Goal: Find specific page/section

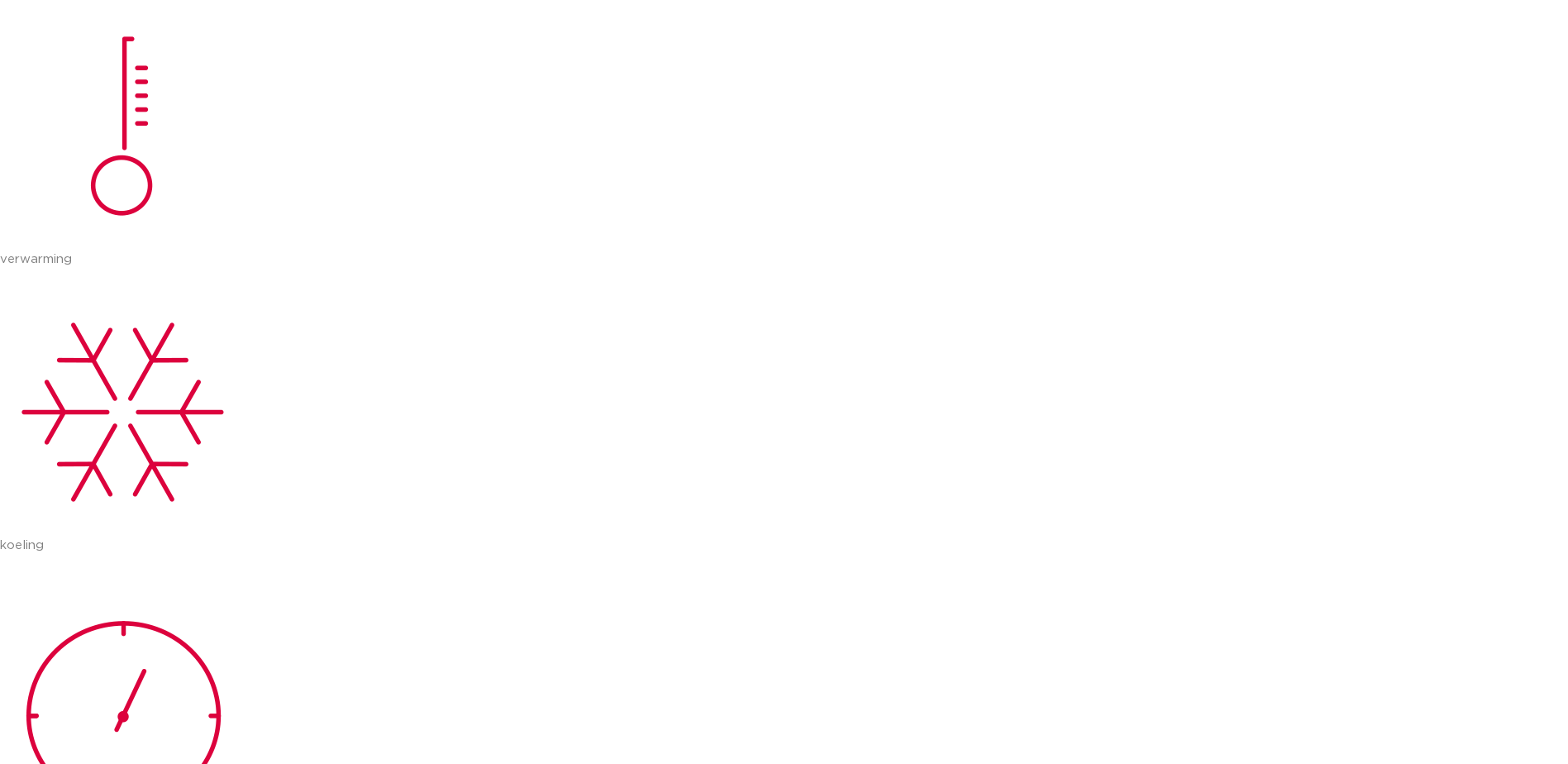
scroll to position [579, 0]
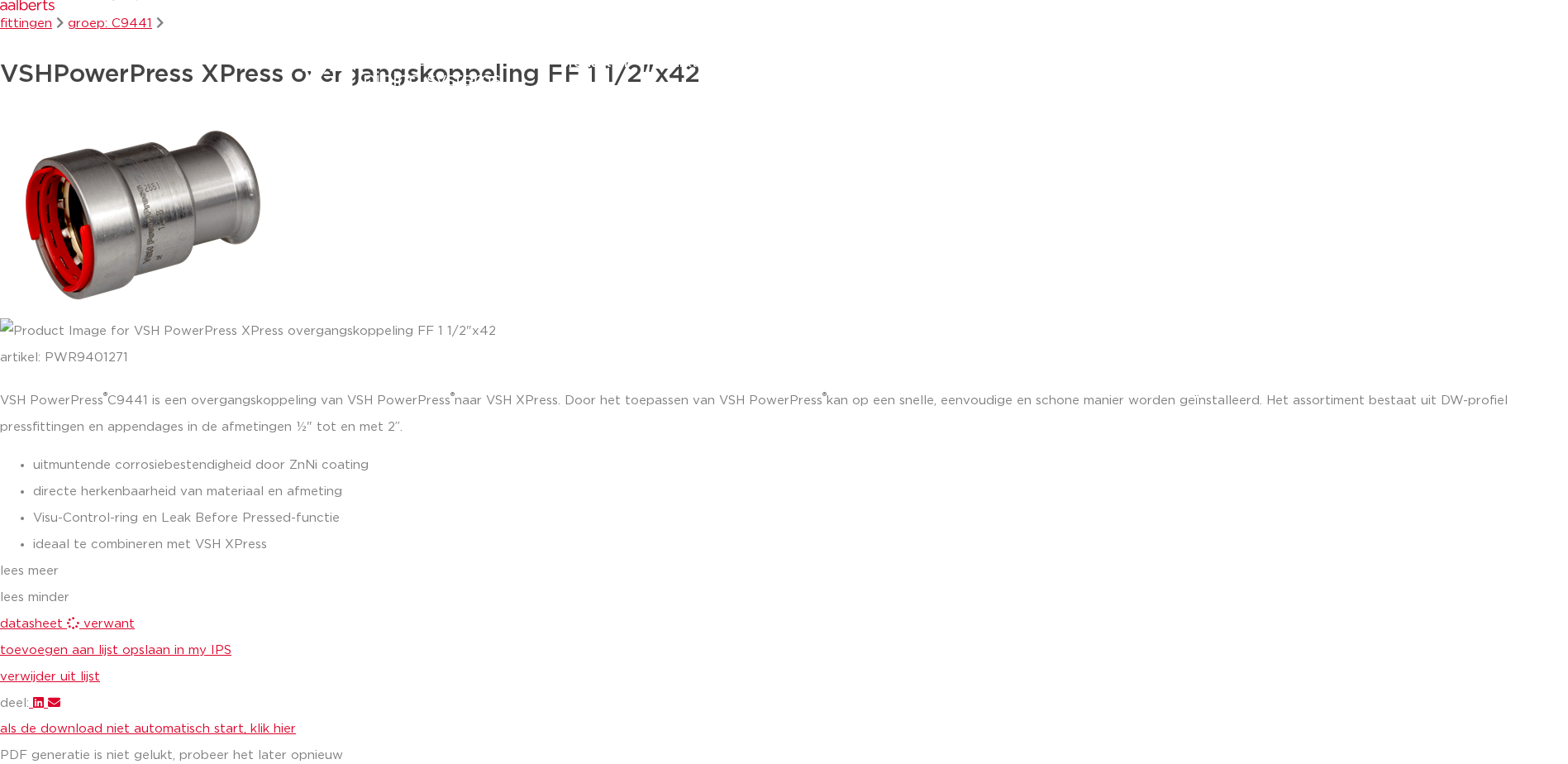
scroll to position [331, 0]
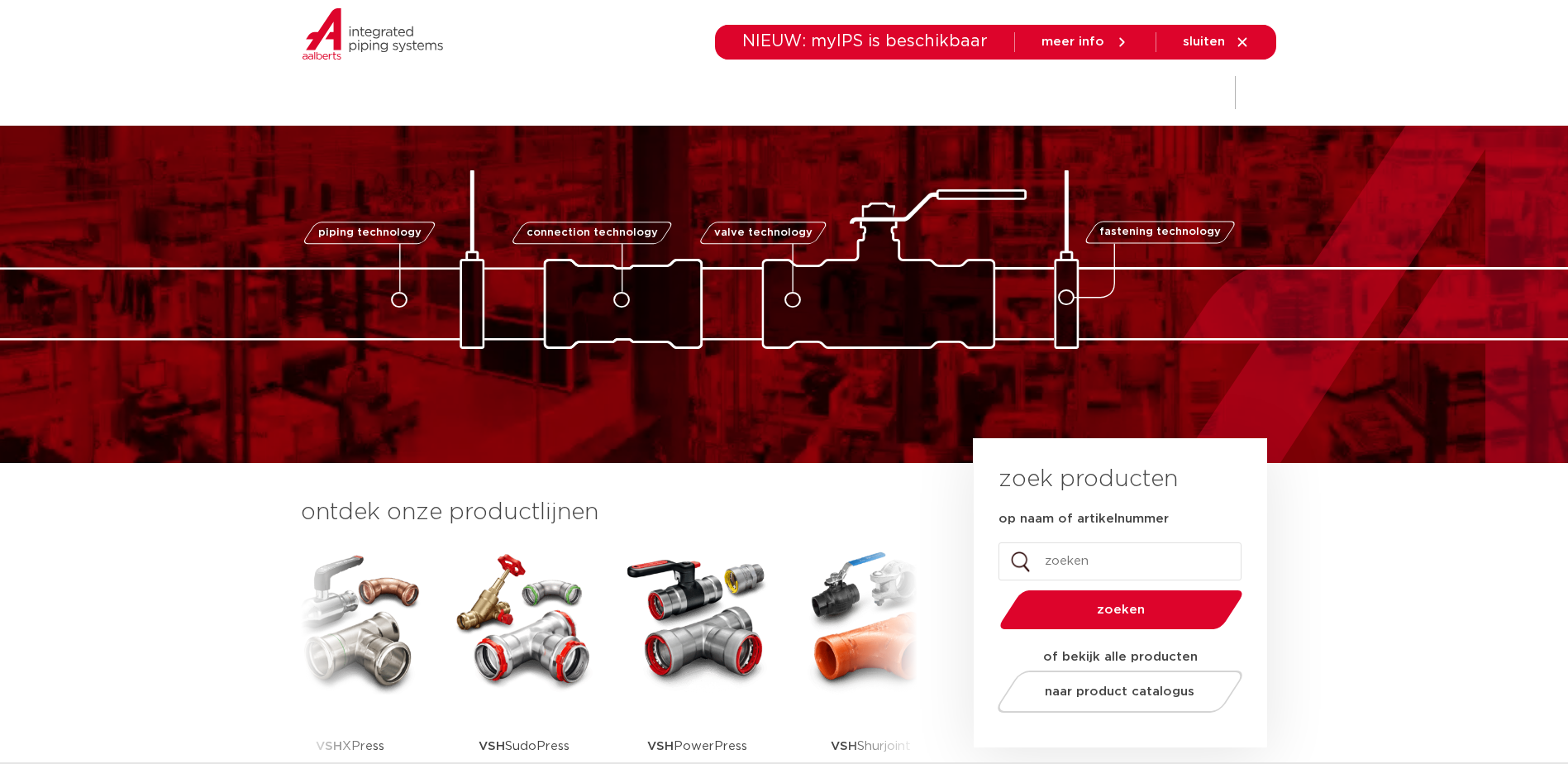
click at [1103, 556] on input "op naam of artikelnummer" at bounding box center [1120, 561] width 243 height 38
paste input "204 0001 000"
type input "2040001000"
click at [993, 589] on button "zoeken" at bounding box center [1120, 609] width 256 height 42
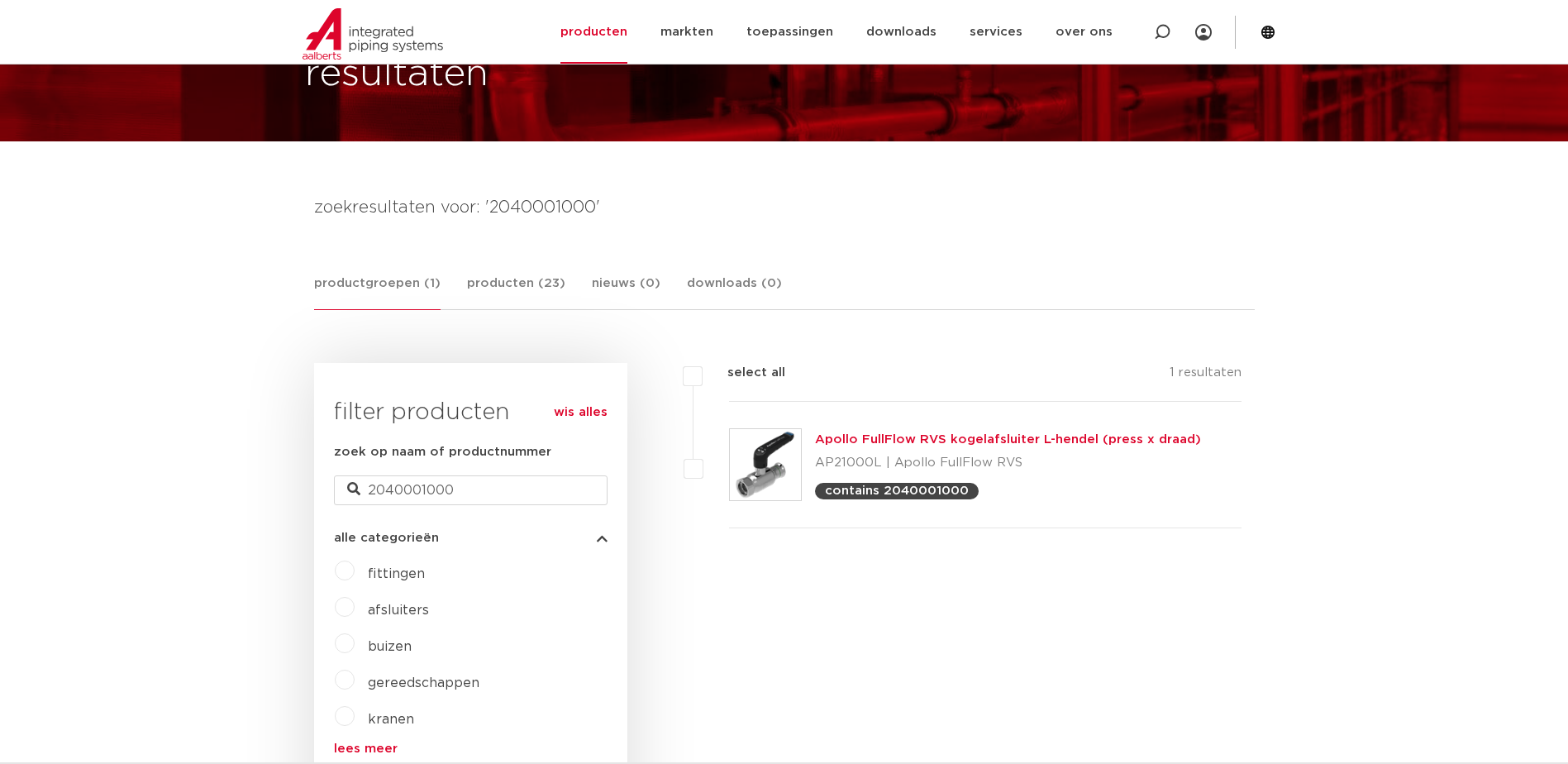
click at [938, 436] on link "Apollo FullFlow RVS kogelafsluiter L-hendel (press x draad)" at bounding box center [1008, 440] width 386 height 13
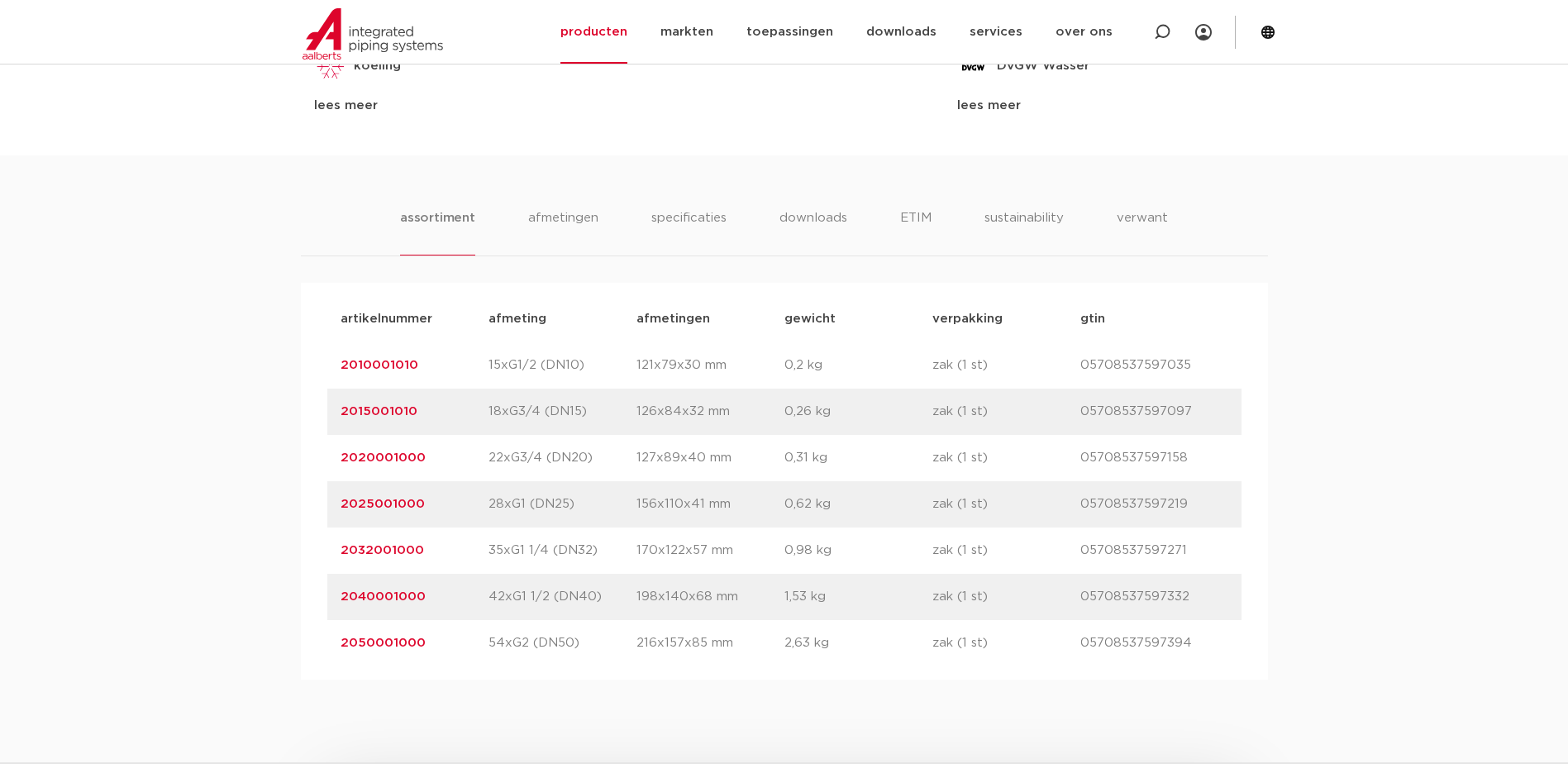
scroll to position [991, 0]
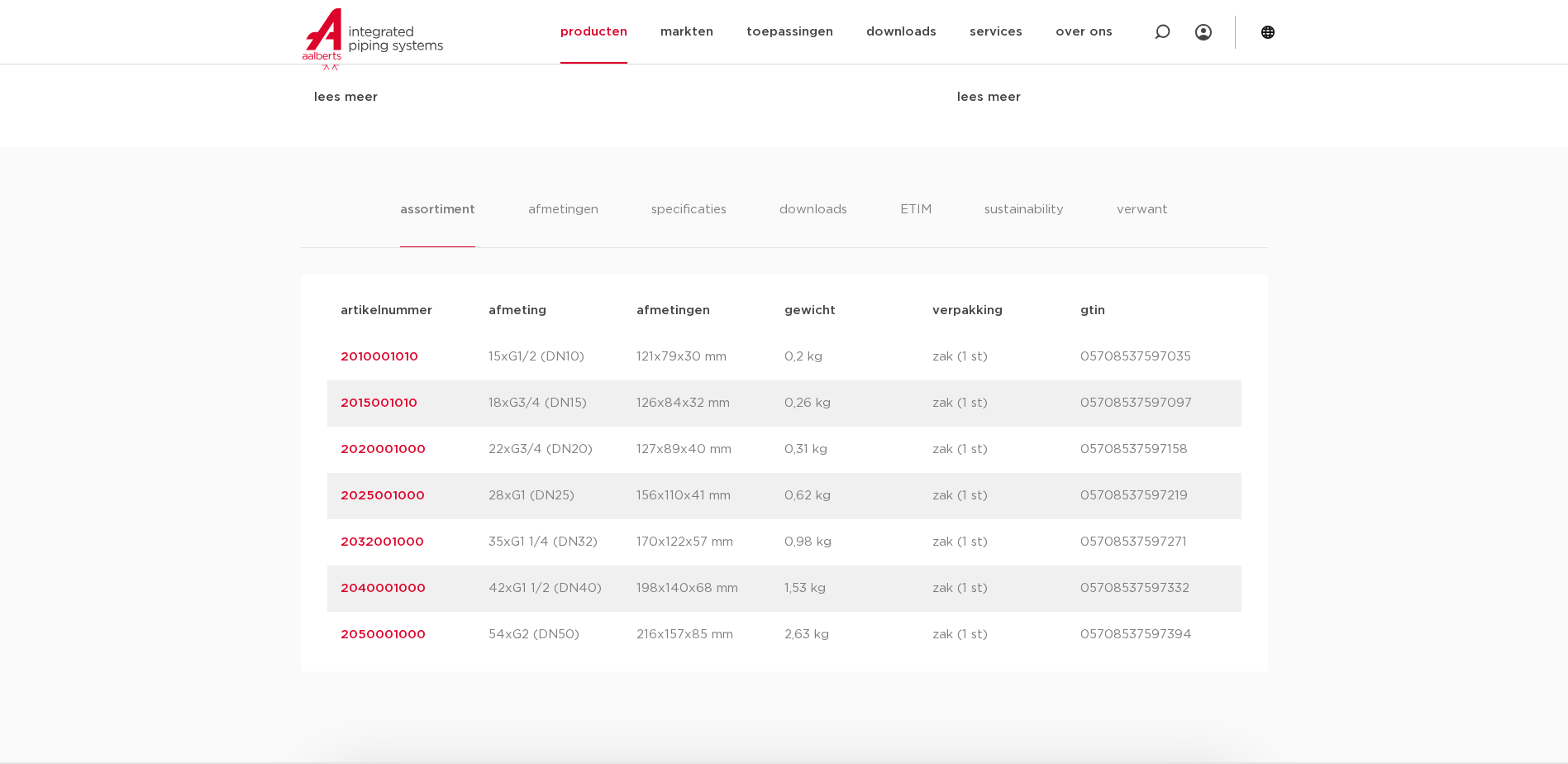
click at [405, 591] on link "2040001000" at bounding box center [383, 588] width 85 height 13
